Goal: Task Accomplishment & Management: Manage account settings

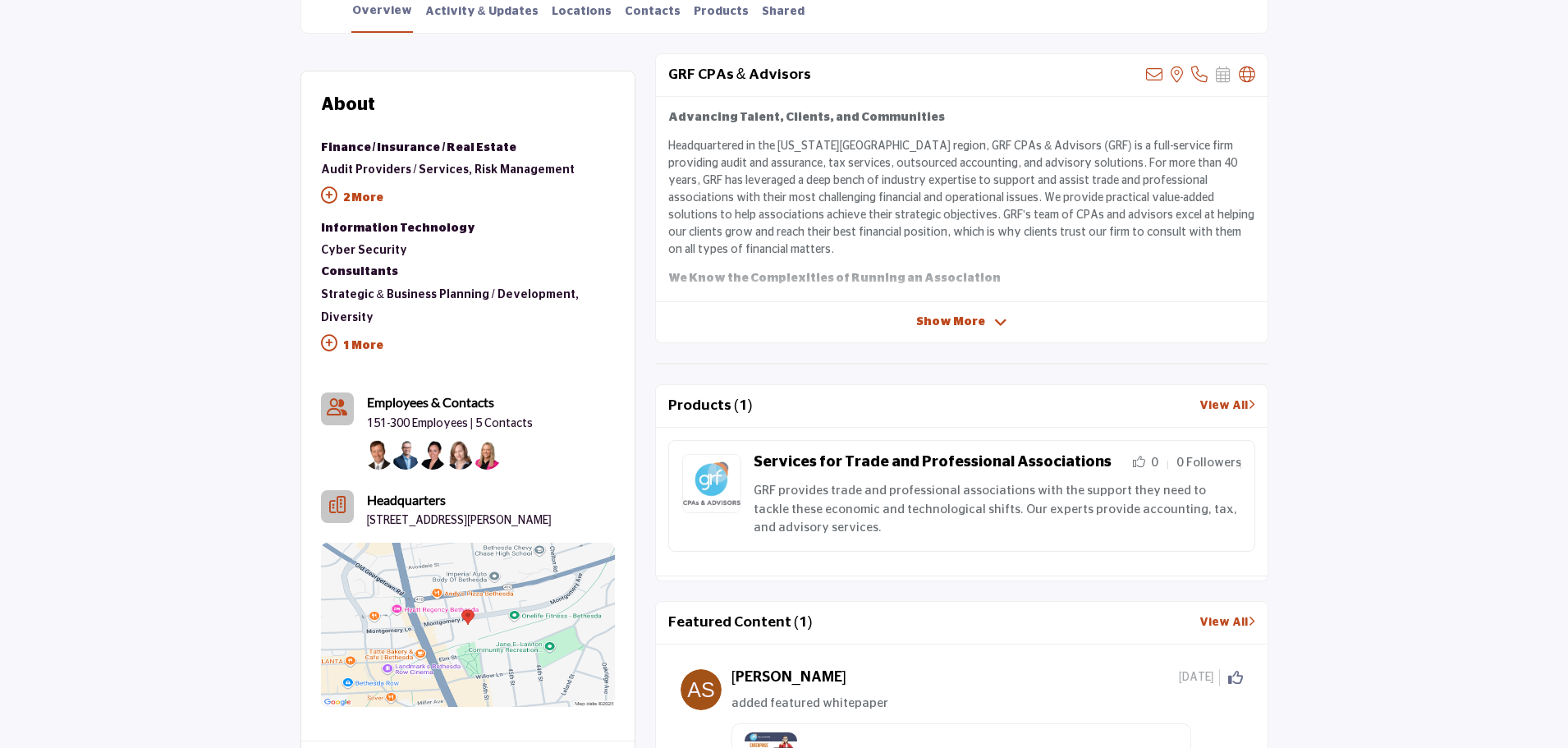
scroll to position [153, 0]
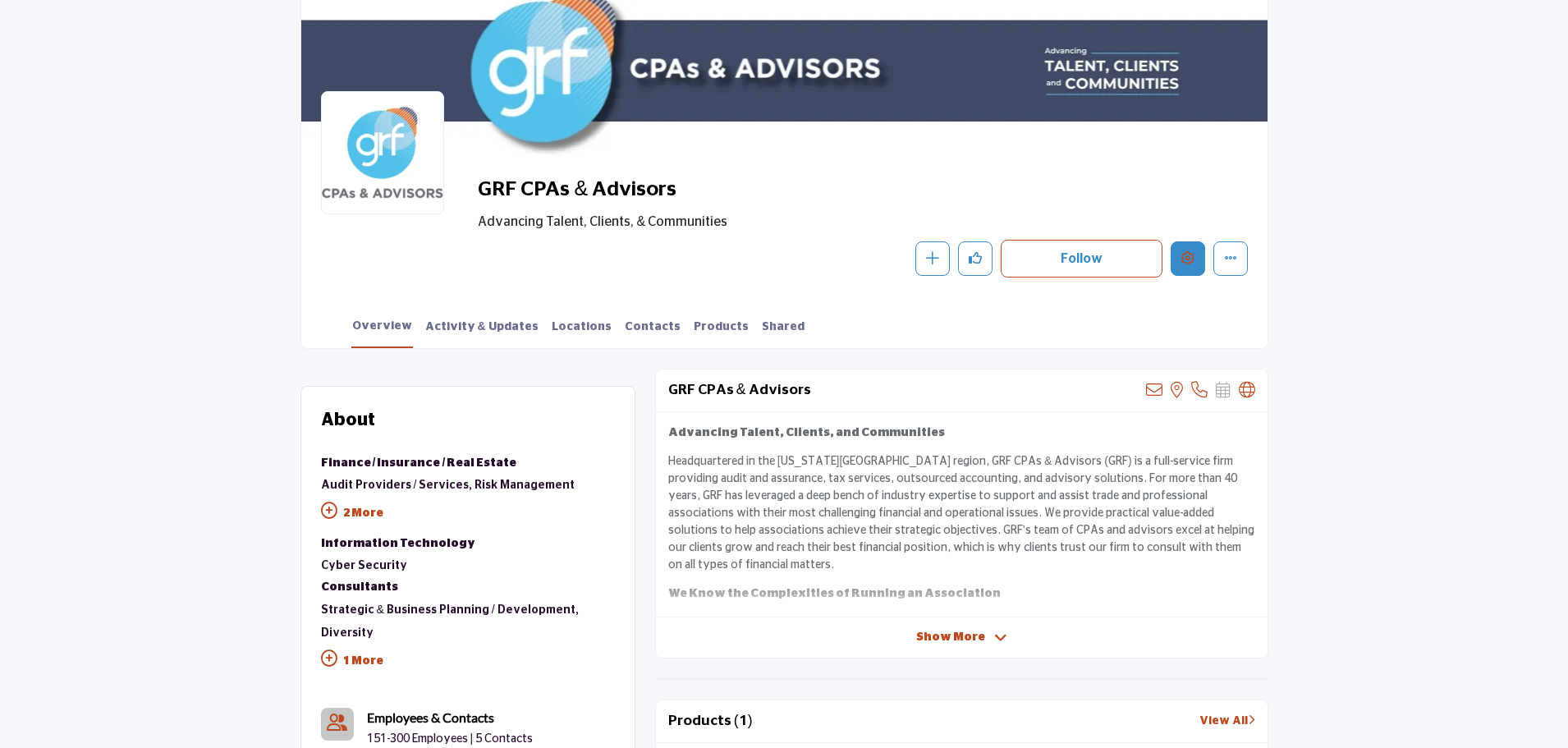
click at [1189, 251] on icon "Edit company" at bounding box center [1188, 258] width 13 height 13
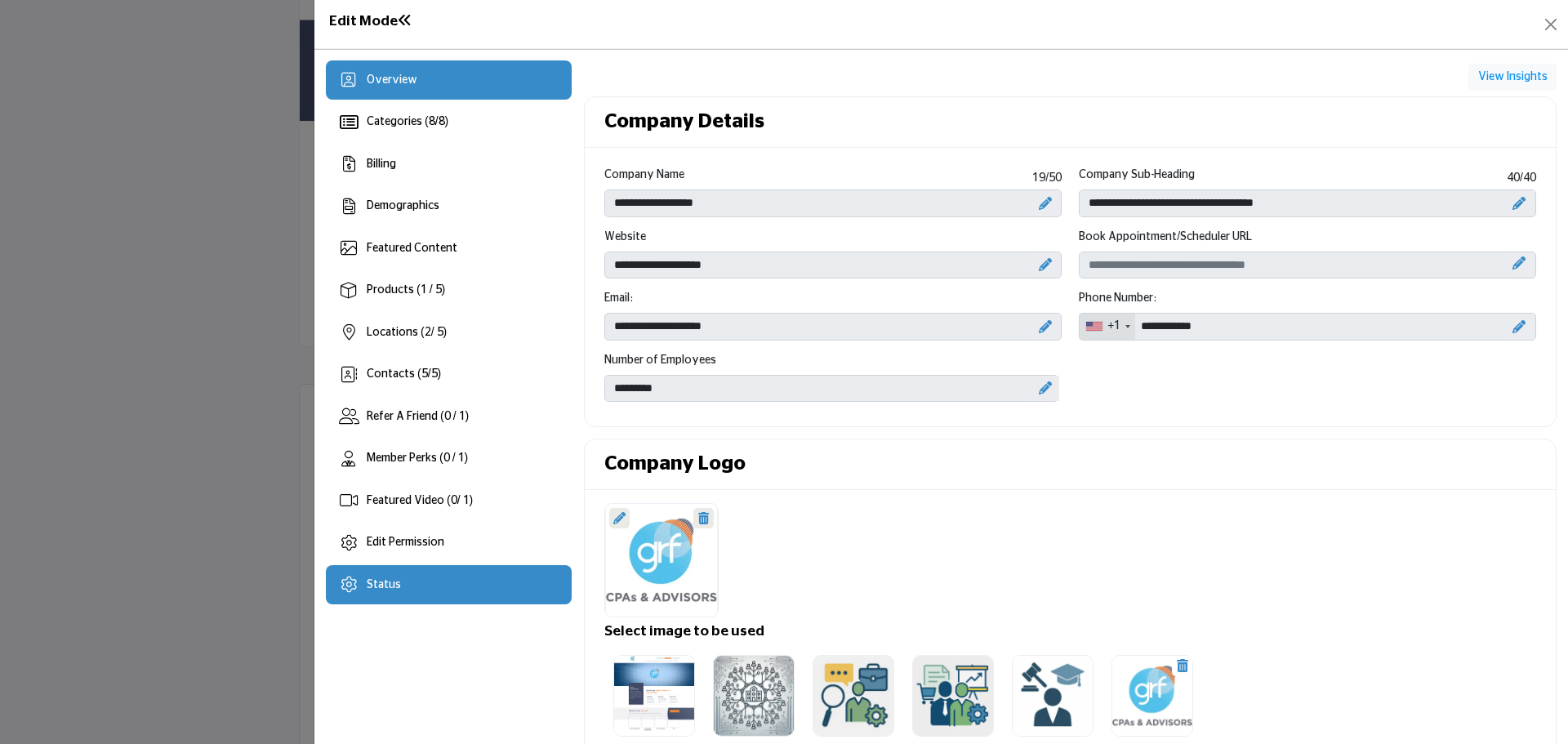
click at [386, 584] on span "Status" at bounding box center [383, 584] width 34 height 11
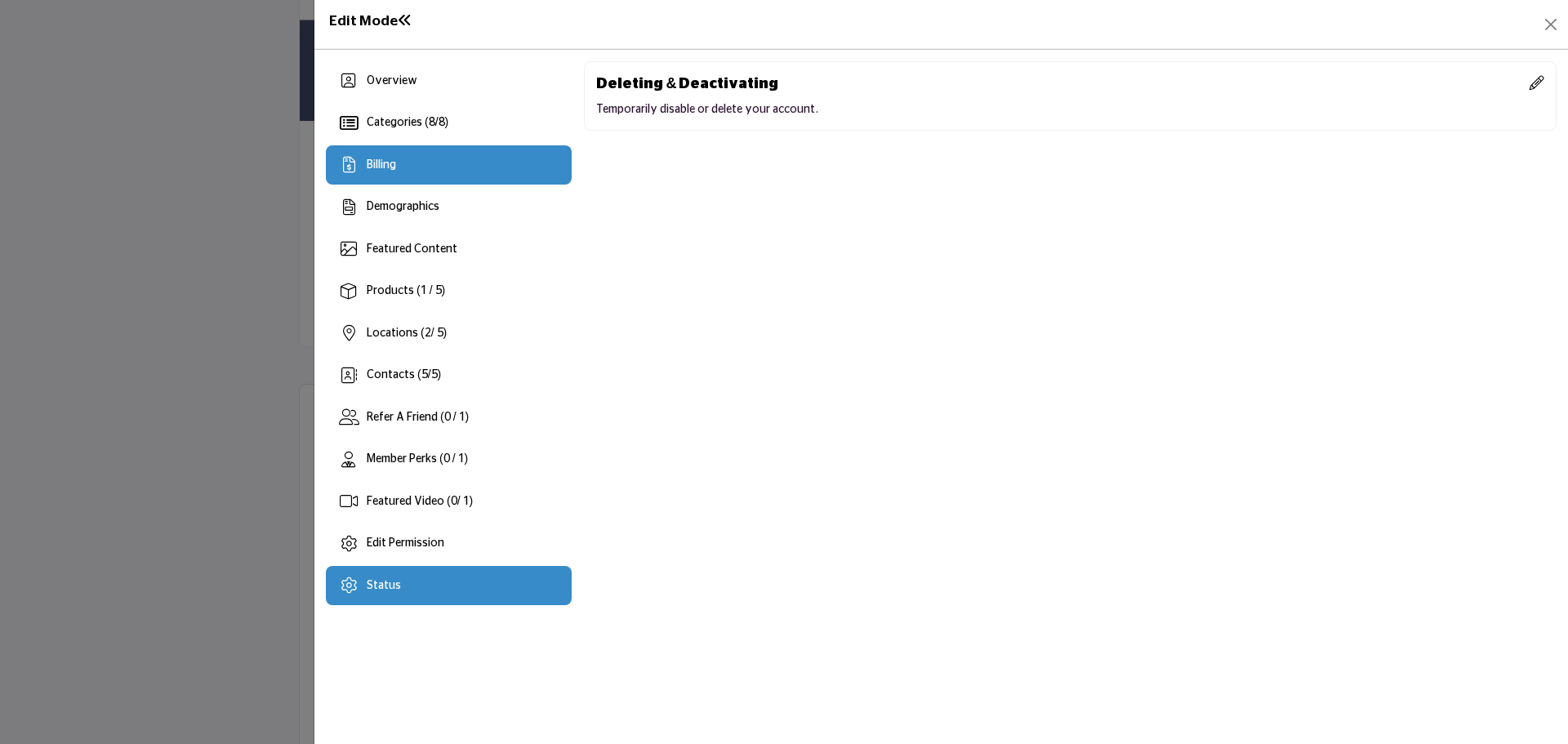
click at [382, 159] on span "Billing" at bounding box center [381, 164] width 29 height 11
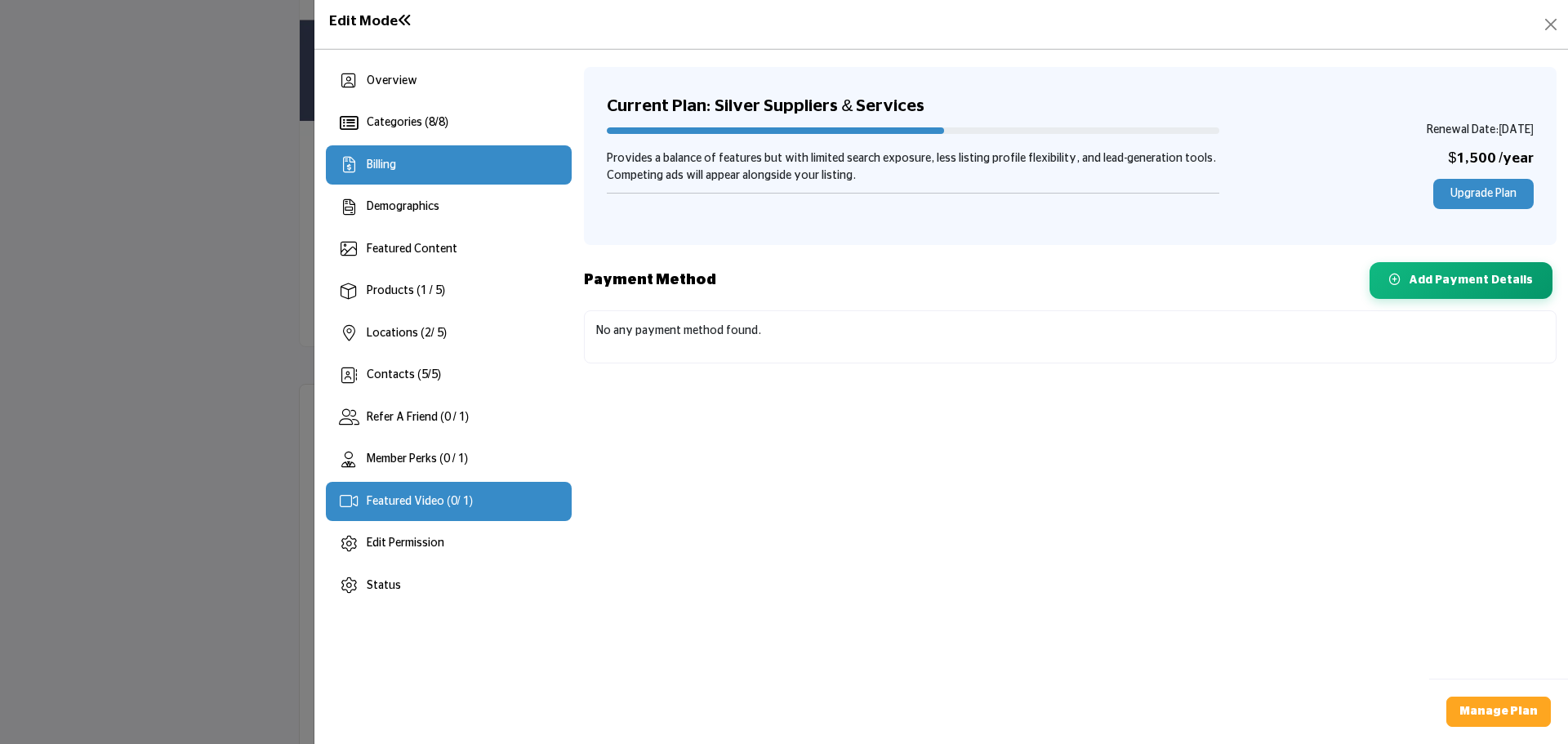
click at [436, 502] on span "Featured Video ( 0 / 1)" at bounding box center [419, 501] width 106 height 11
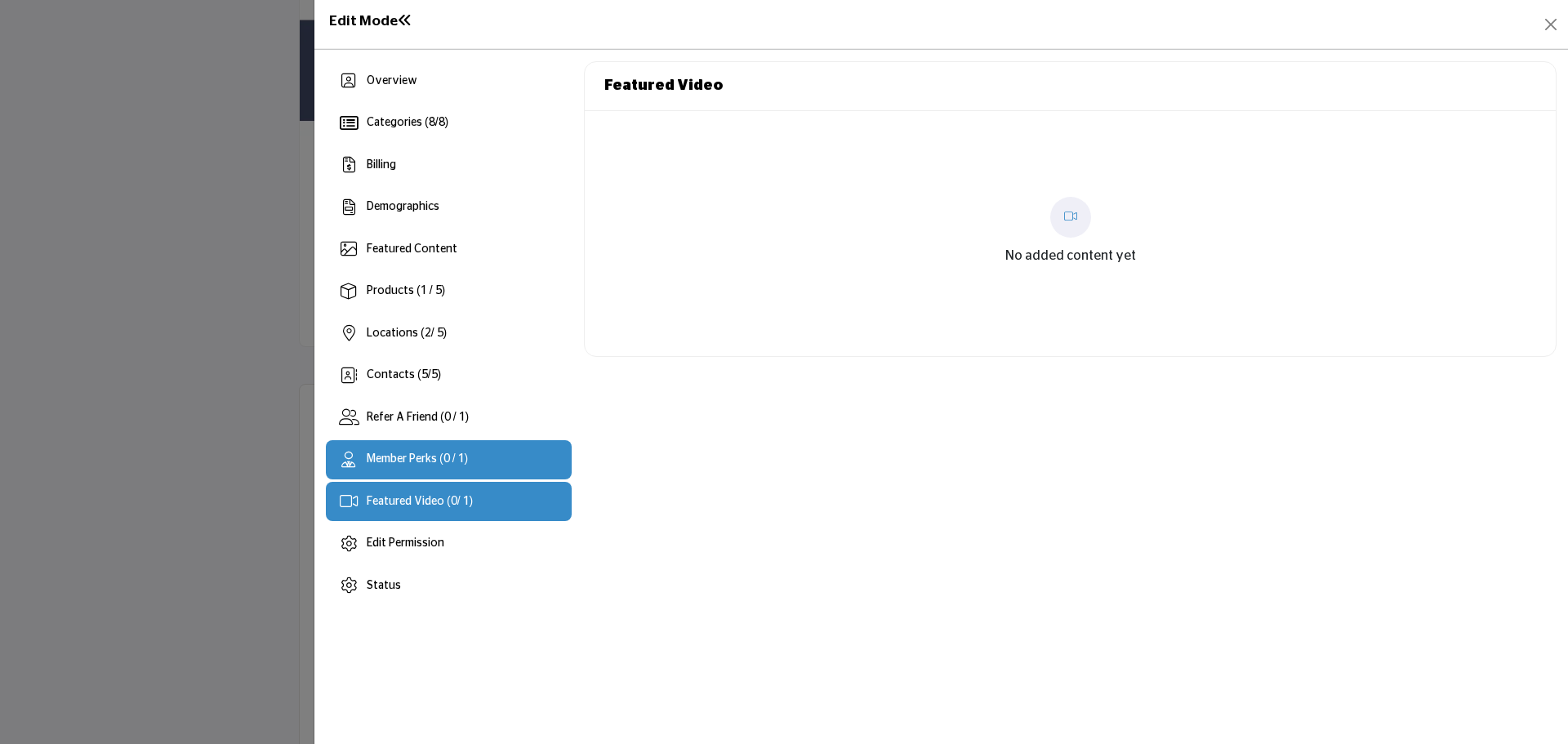
click at [439, 456] on span "Member Perks (0 / 1)" at bounding box center [417, 458] width 101 height 11
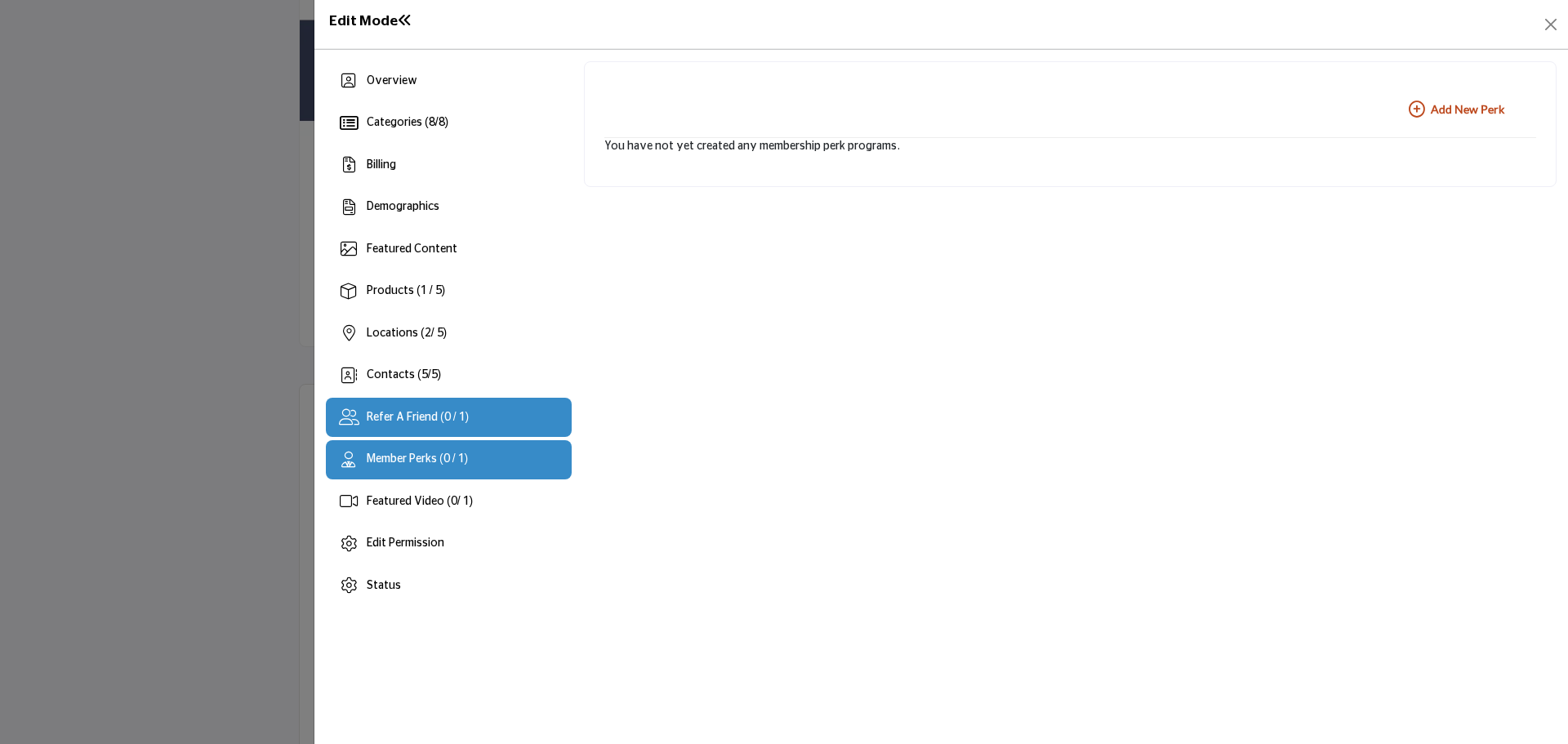
click at [412, 417] on span "Refer A Friend (0 / 1)" at bounding box center [418, 417] width 102 height 11
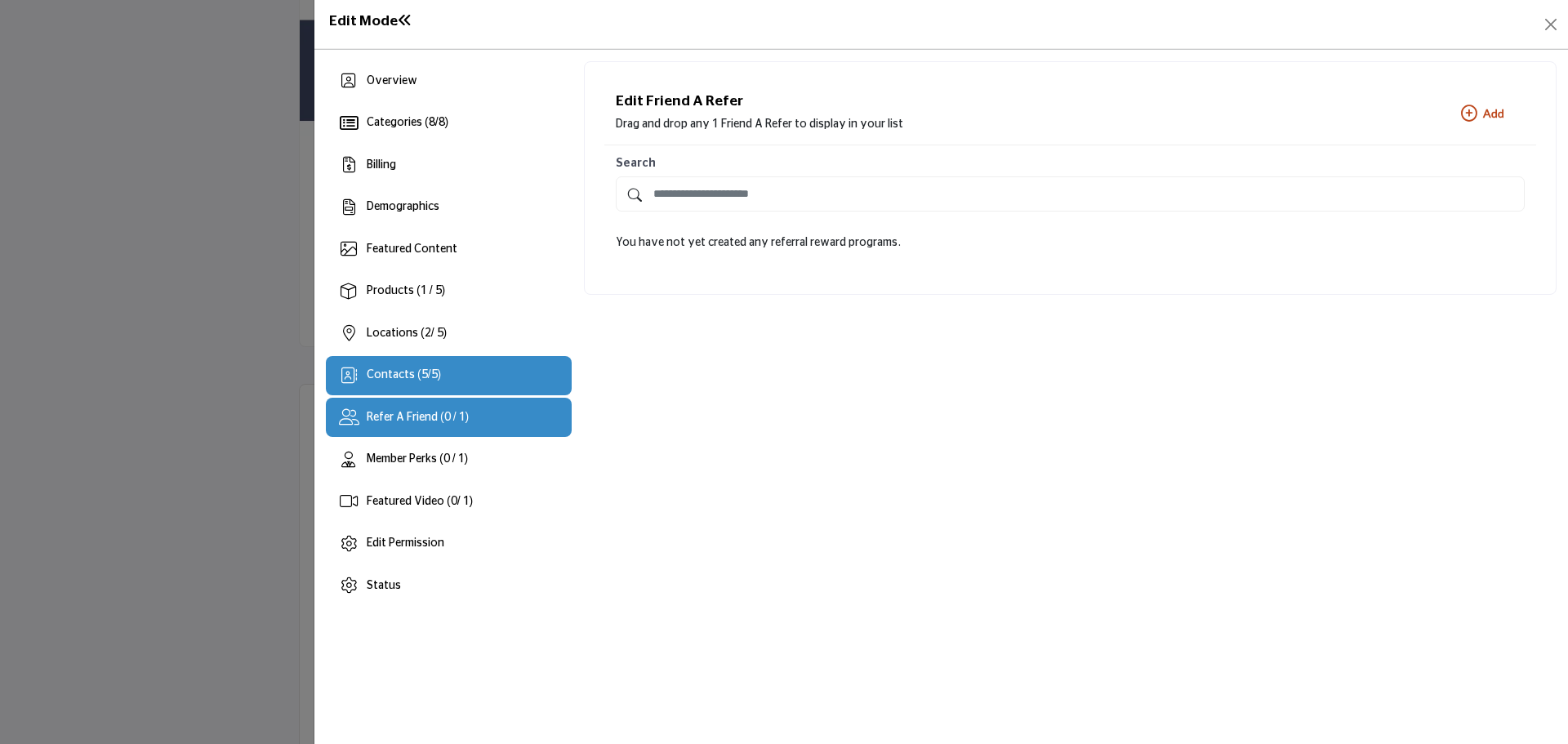
click at [414, 364] on div "Contacts ( 5 / 5 )" at bounding box center [448, 376] width 246 height 39
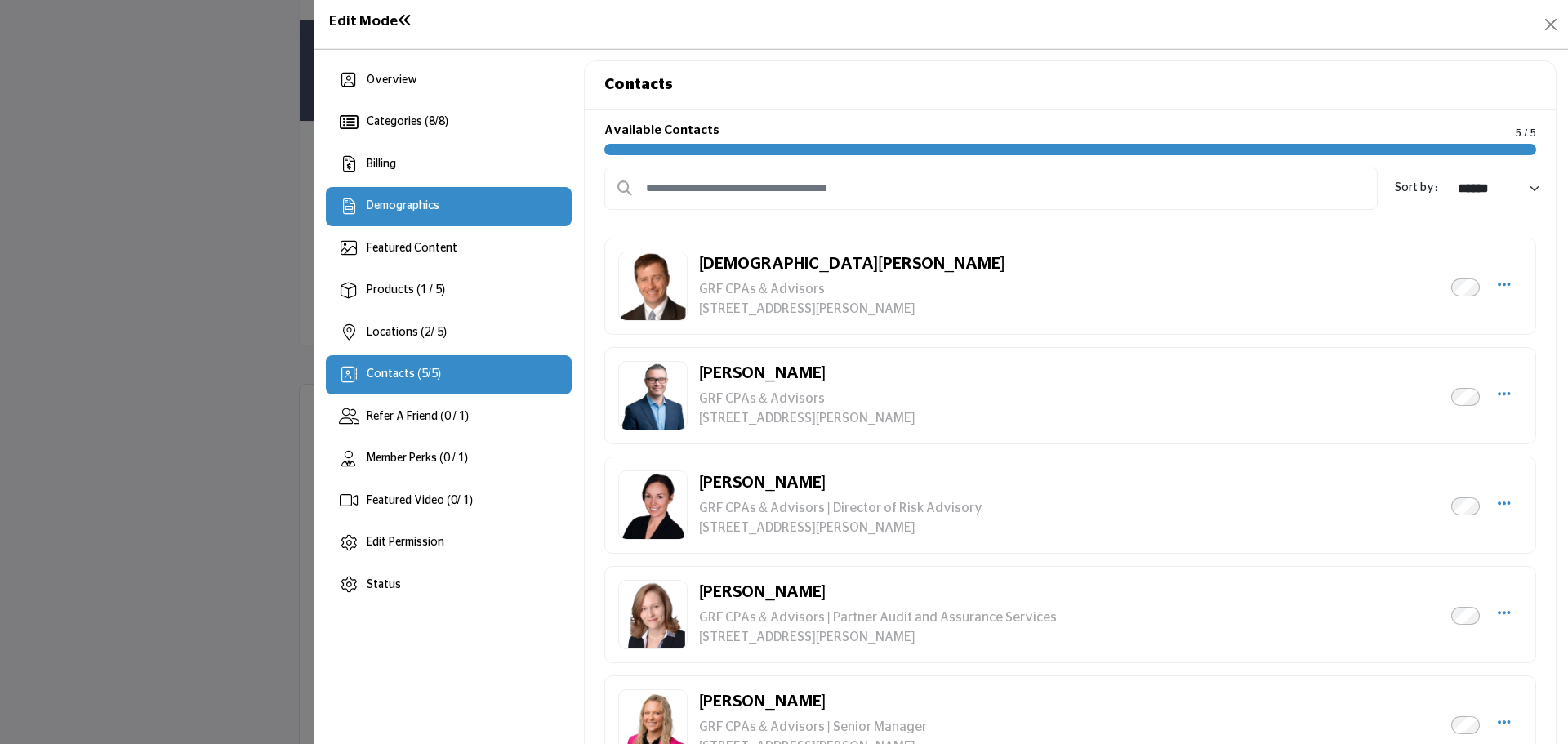
click at [455, 194] on div "Demographics" at bounding box center [448, 206] width 246 height 39
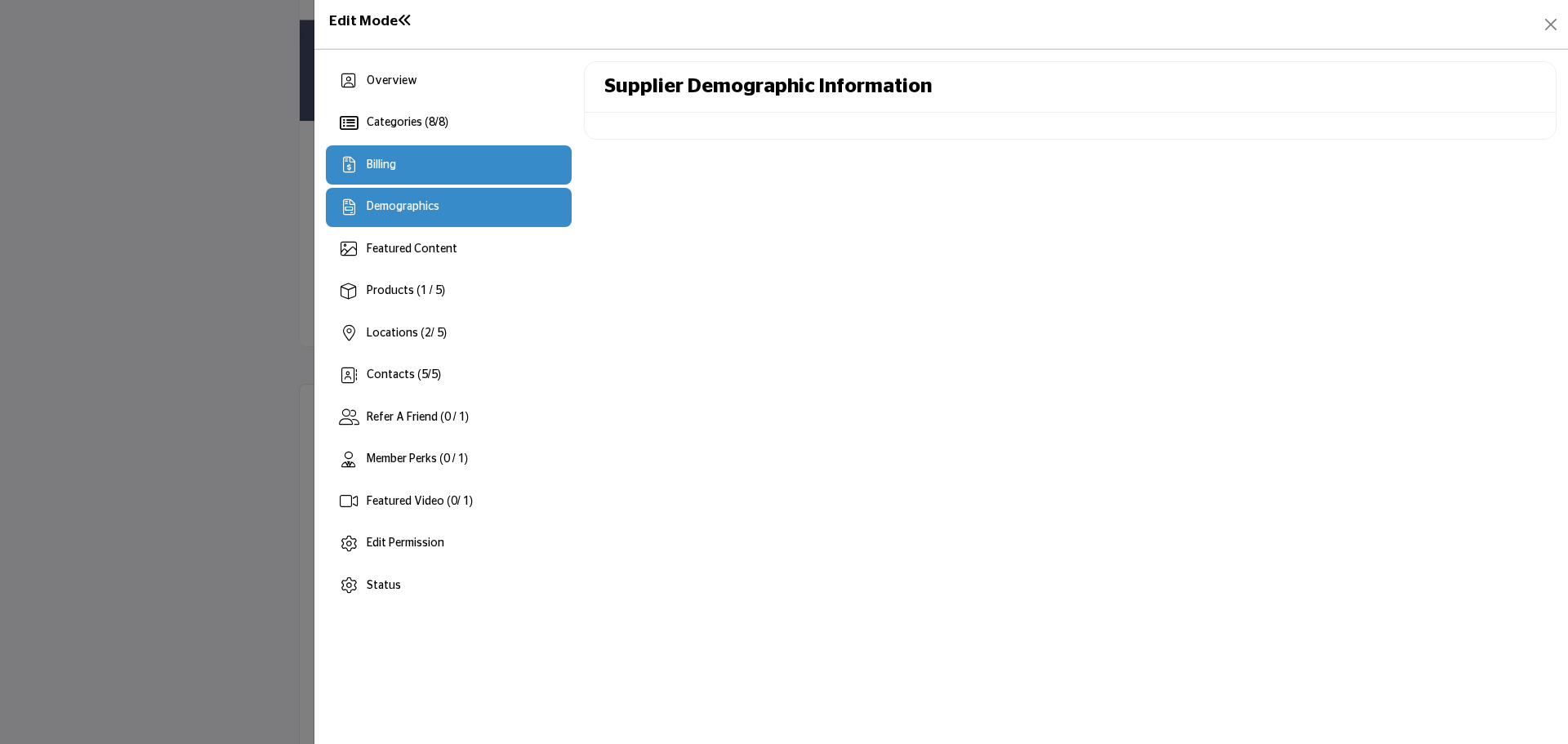
click at [419, 164] on div "Billing" at bounding box center [448, 165] width 246 height 39
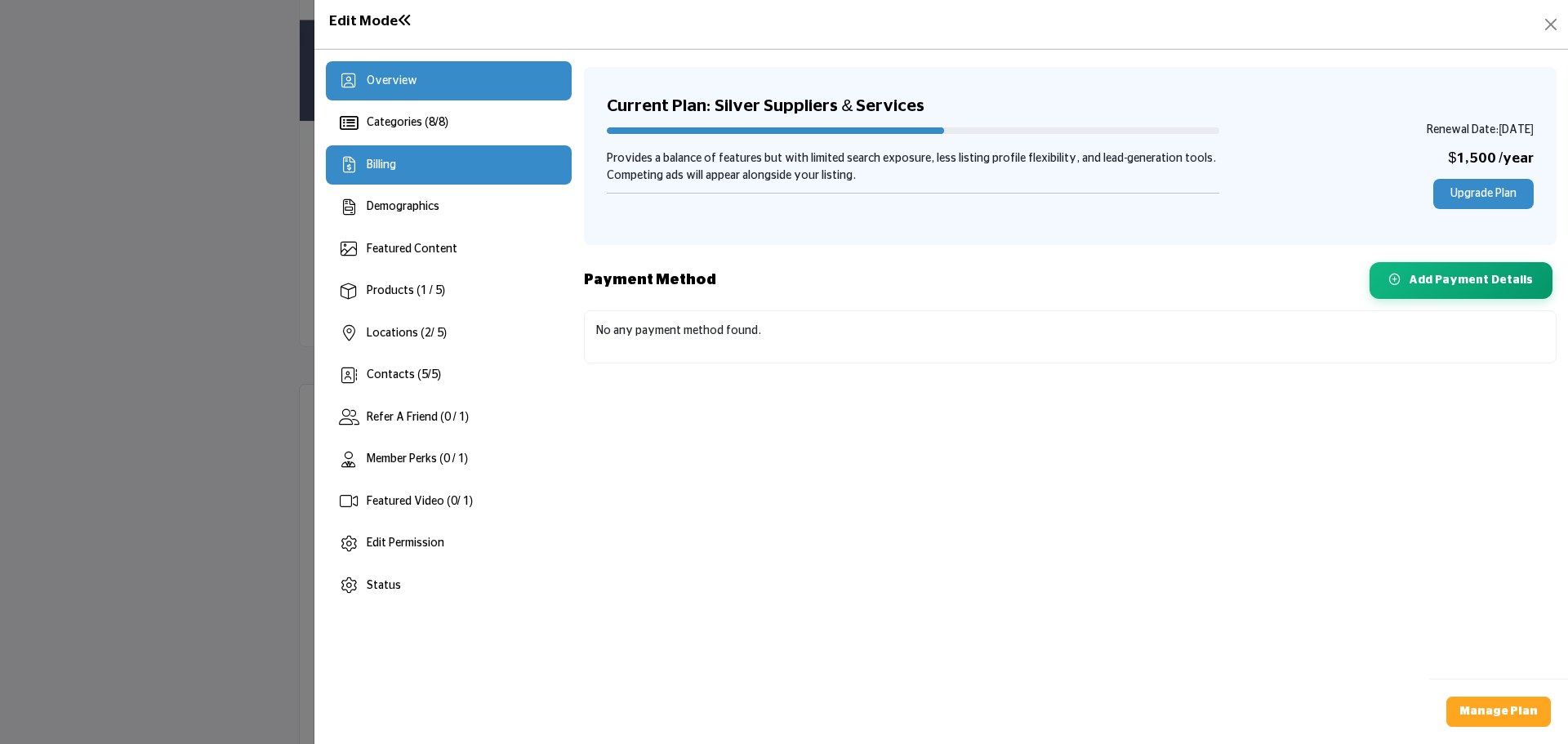
click at [414, 95] on div "Overview" at bounding box center [448, 81] width 246 height 39
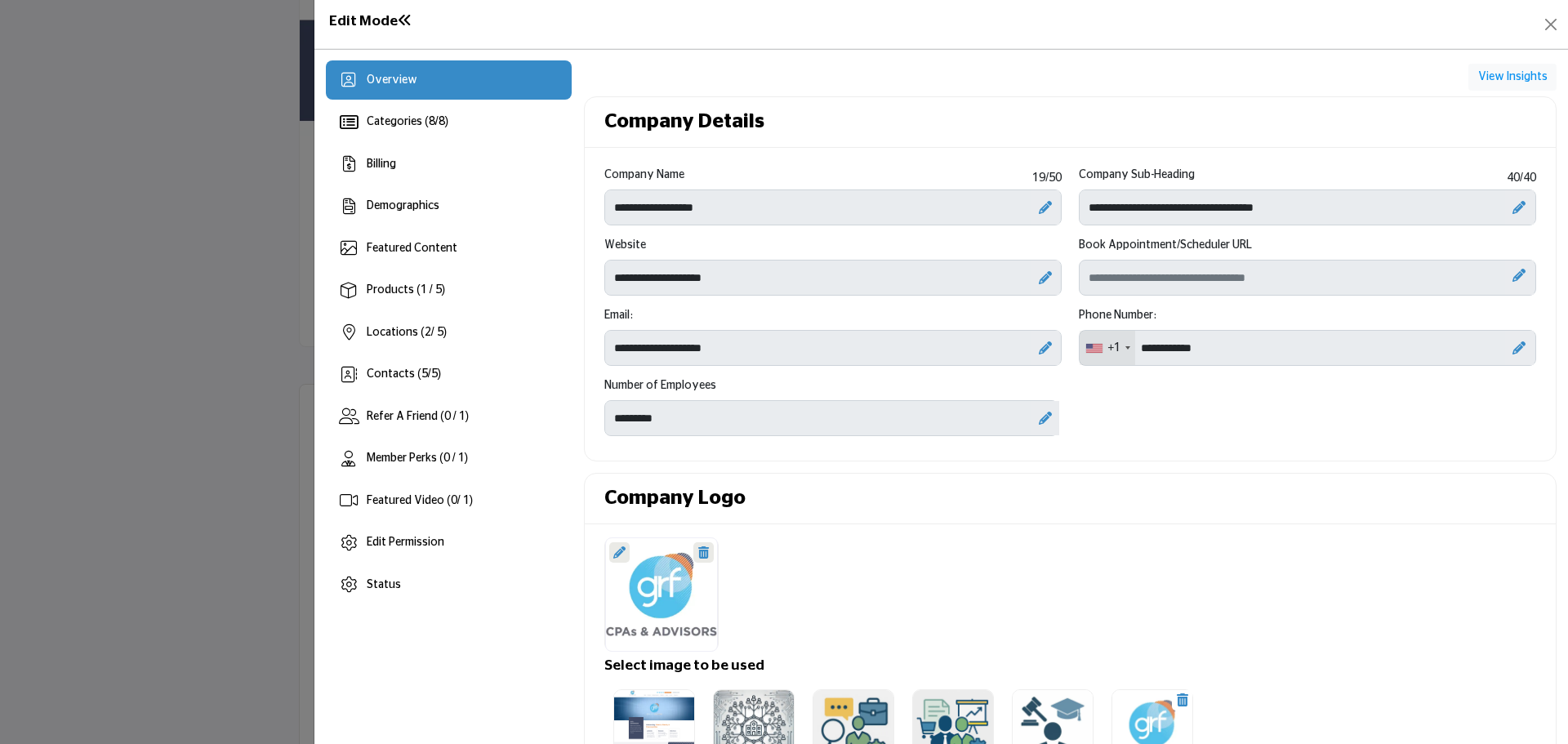
click at [353, 13] on h1 "Edit Mode" at bounding box center [370, 22] width 83 height 18
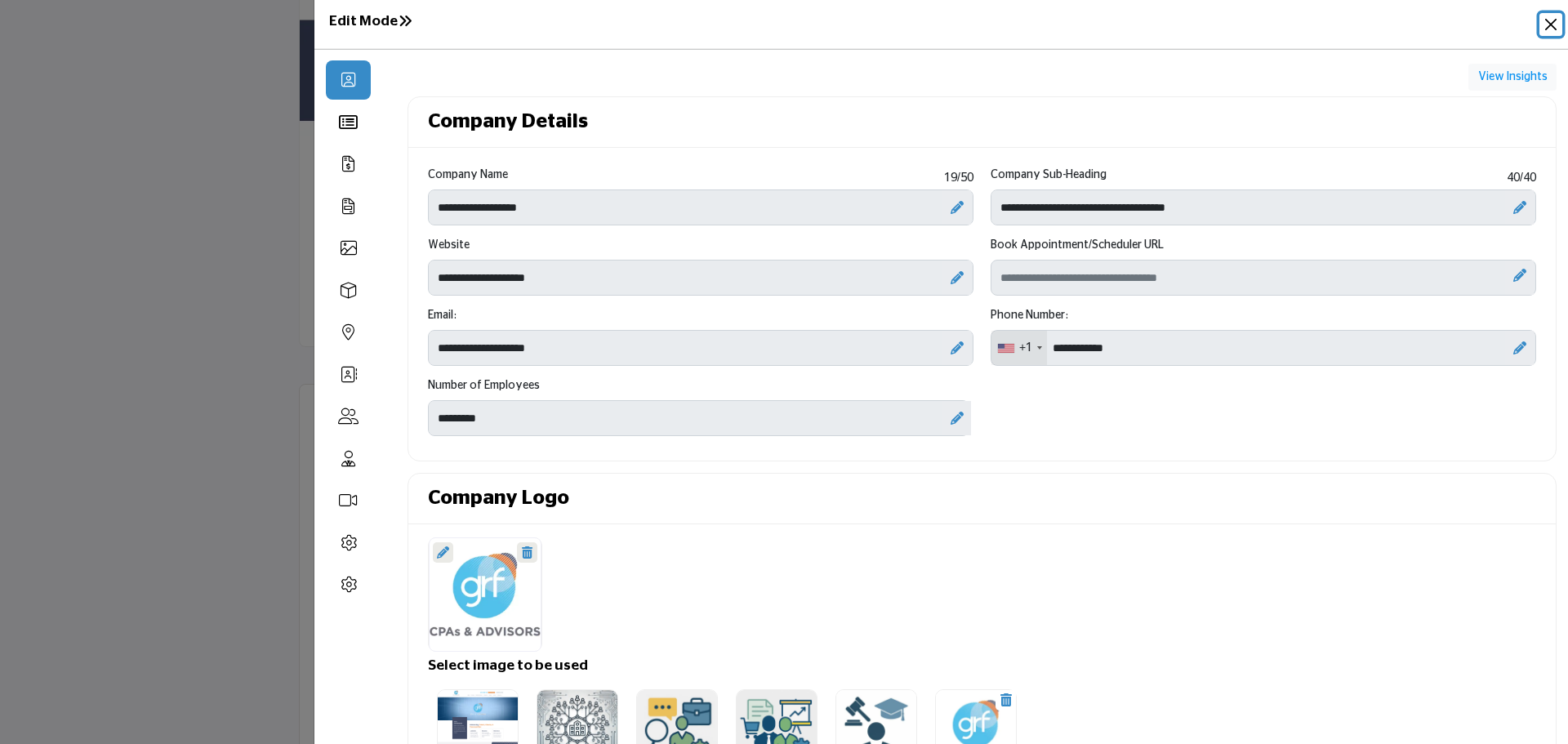
click at [1550, 16] on button "Close" at bounding box center [1550, 25] width 23 height 23
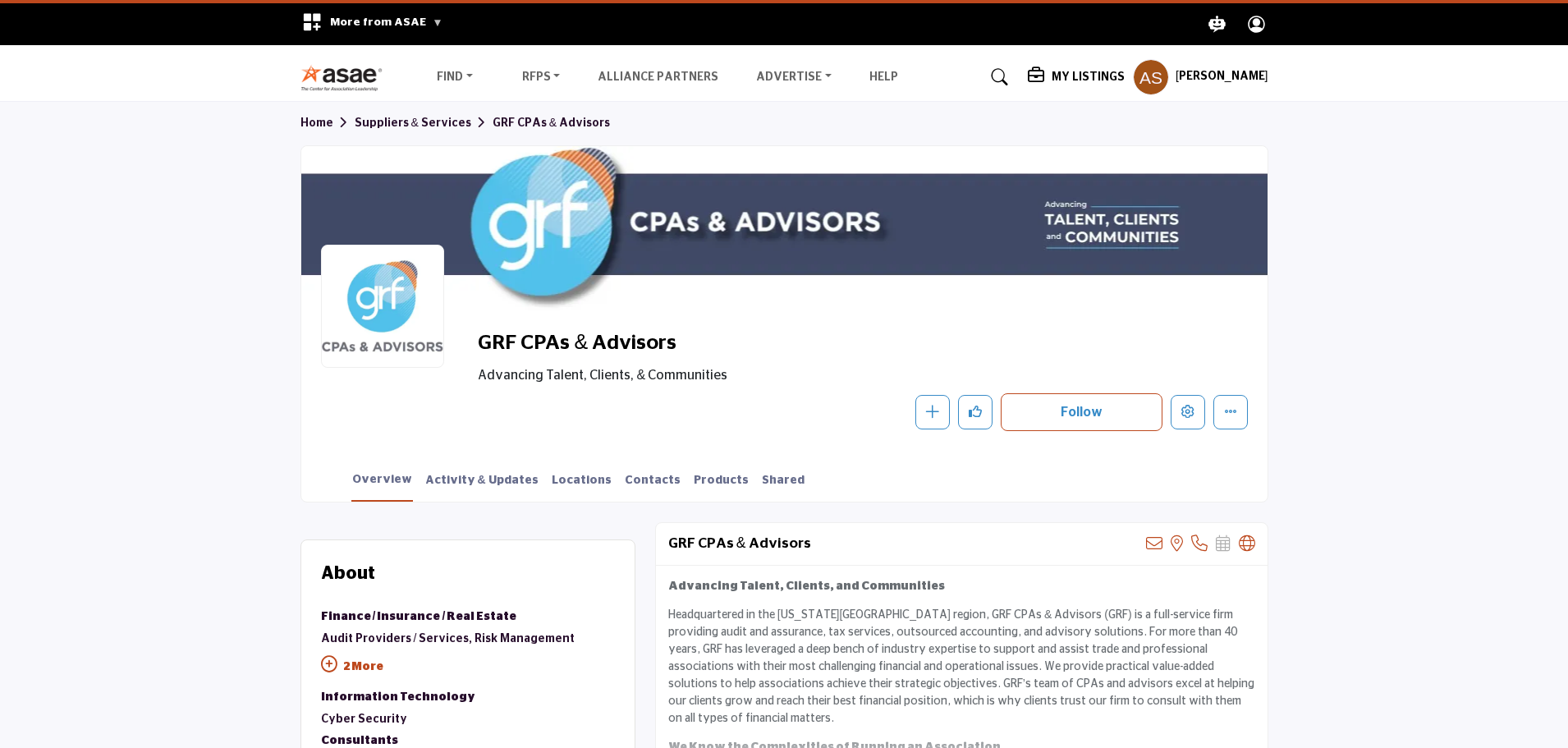
click at [320, 124] on link "Home" at bounding box center [327, 123] width 54 height 11
